Goal: Navigation & Orientation: Find specific page/section

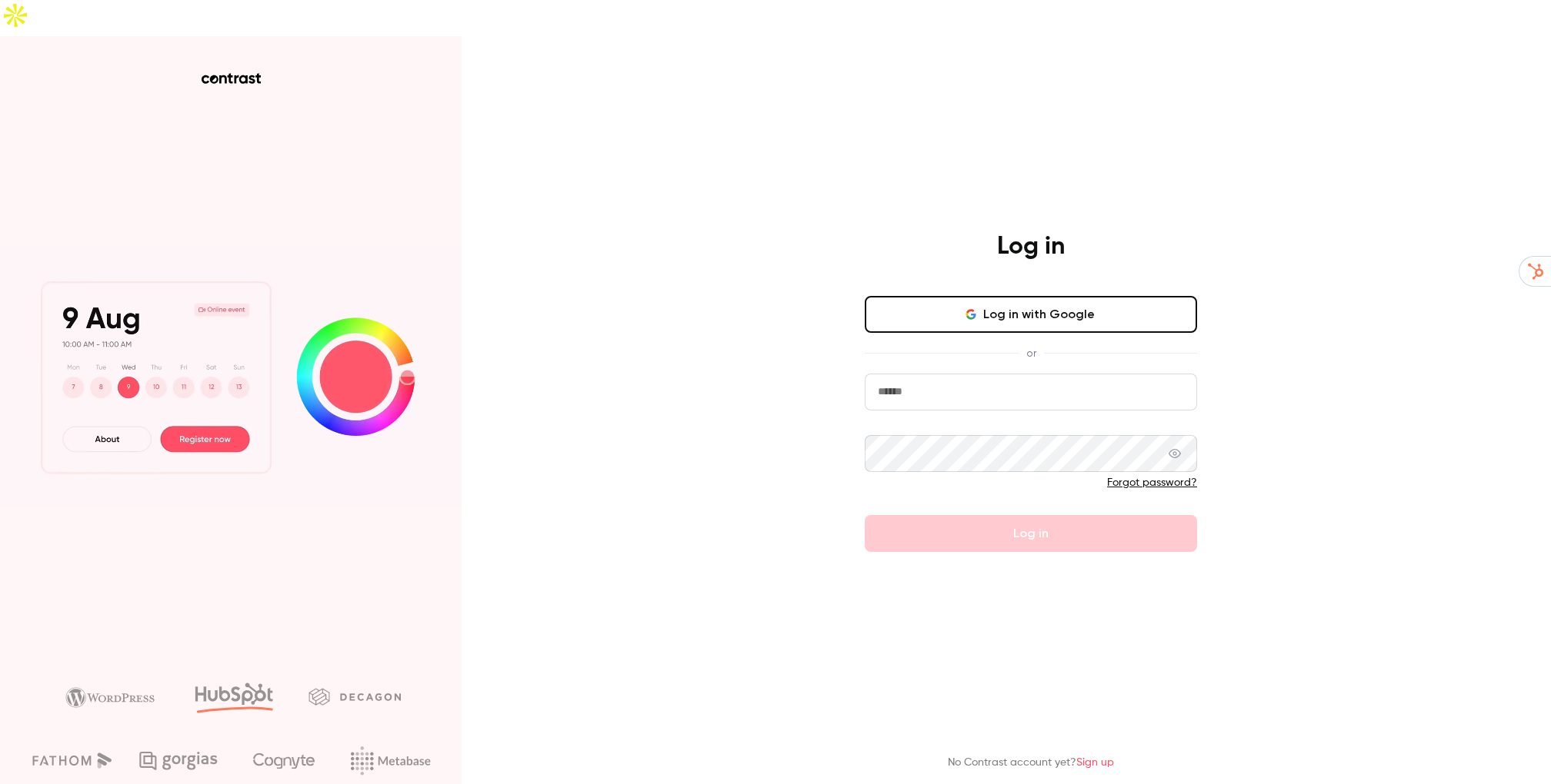
click at [980, 296] on button "Log in with Google" at bounding box center [1031, 314] width 333 height 37
